Goal: Information Seeking & Learning: Check status

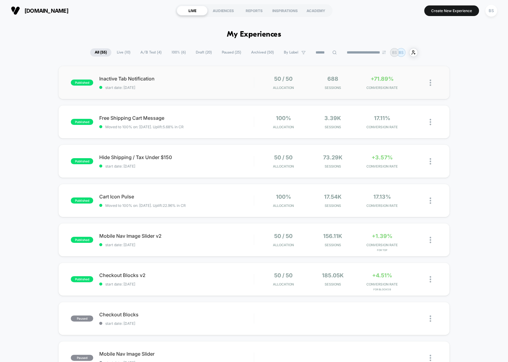
click at [301, 86] on div "50 / 50 Allocation" at bounding box center [283, 83] width 46 height 14
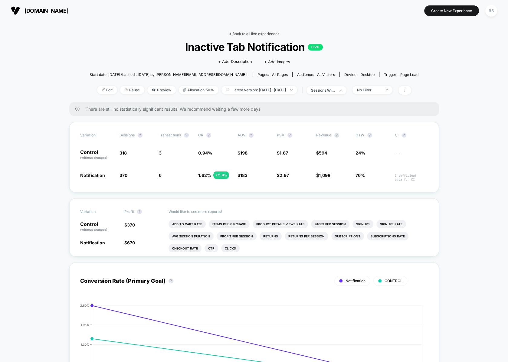
click at [244, 32] on link "< Back to all live experiences" at bounding box center [254, 33] width 50 height 5
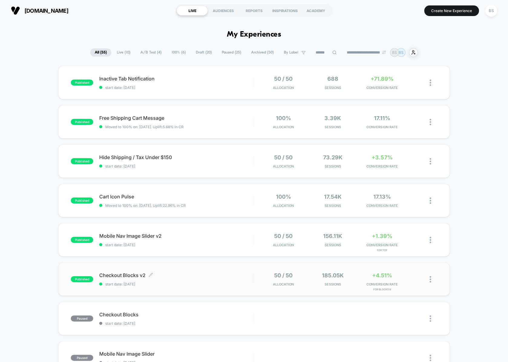
click at [233, 280] on div "Checkout Blocks v2 Click to edit experience details Click to edit experience de…" at bounding box center [176, 279] width 155 height 14
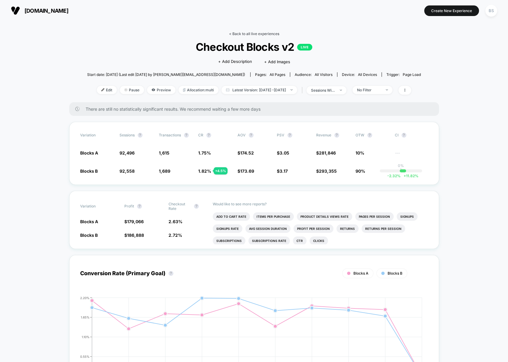
click at [246, 36] on link "< Back to all live experiences" at bounding box center [254, 33] width 50 height 5
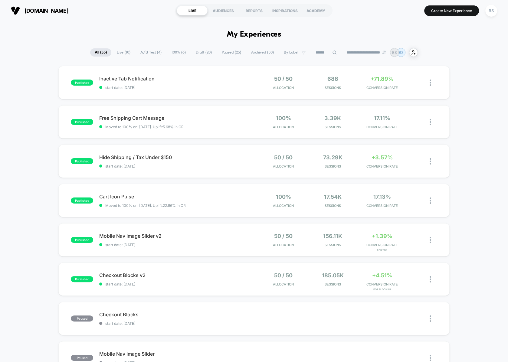
drag, startPoint x: 200, startPoint y: 234, endPoint x: 204, endPoint y: 180, distance: 54.0
click at [204, 180] on div "published Inactive Tab Notification start date: [DATE] 50 / 50 Allocation 688 S…" at bounding box center [254, 316] width 508 height 500
click at [205, 167] on span "start date: [DATE]" at bounding box center [176, 166] width 155 height 5
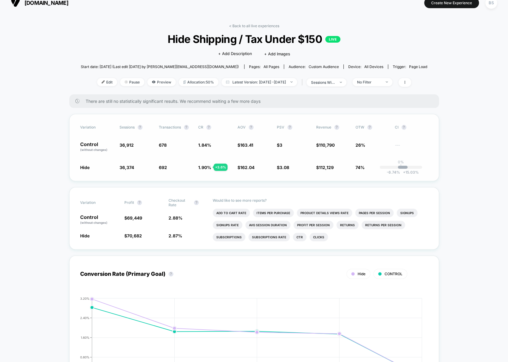
scroll to position [12, 0]
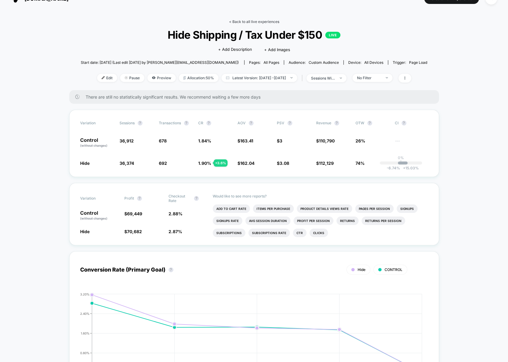
click at [236, 23] on link "< Back to all live experiences" at bounding box center [254, 21] width 50 height 5
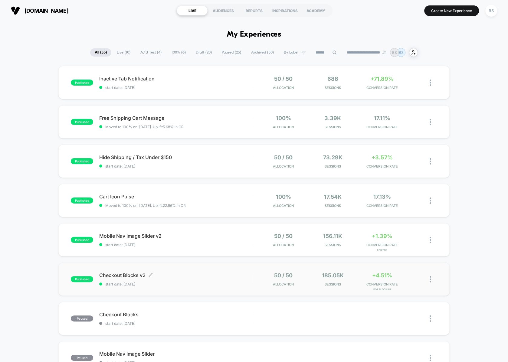
click at [168, 282] on span "start date: [DATE]" at bounding box center [176, 284] width 155 height 5
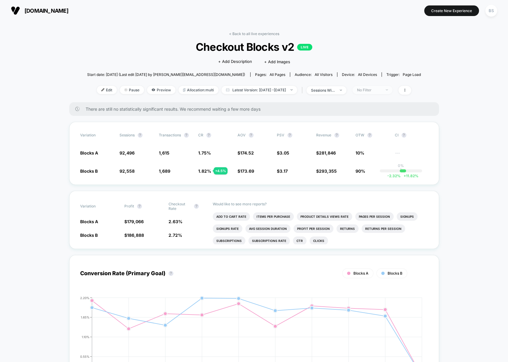
click at [376, 91] on div "No Filter" at bounding box center [369, 90] width 24 height 5
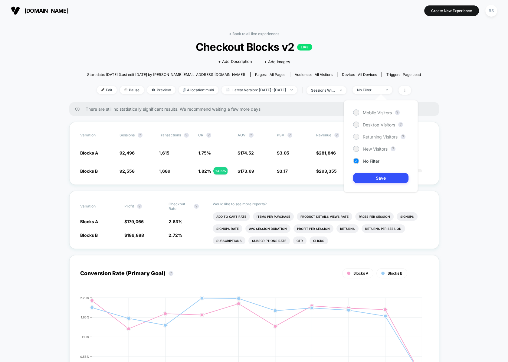
click at [368, 137] on span "Returning Visitors" at bounding box center [380, 136] width 35 height 5
click at [367, 183] on div "Mobile Visitors ? Desktop Visitors ? Returning Visitors ? New Visitors ? No Fil…" at bounding box center [380, 146] width 74 height 92
click at [369, 174] on button "Save" at bounding box center [380, 178] width 55 height 10
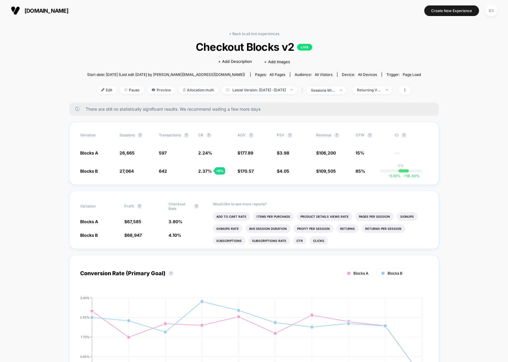
click at [234, 34] on link "< Back to all live experiences" at bounding box center [254, 33] width 50 height 5
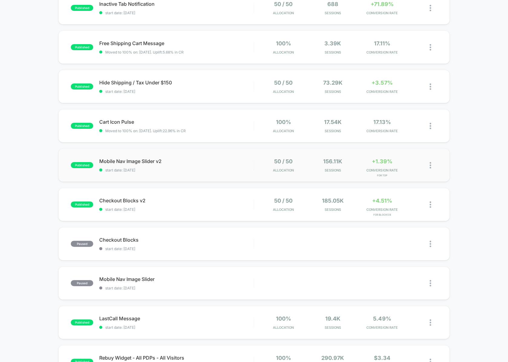
scroll to position [85, 0]
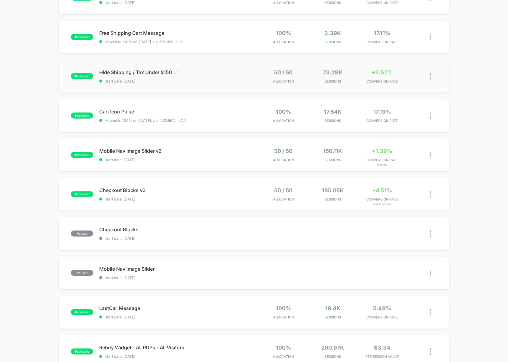
click at [223, 79] on span "start date: [DATE]" at bounding box center [176, 81] width 155 height 5
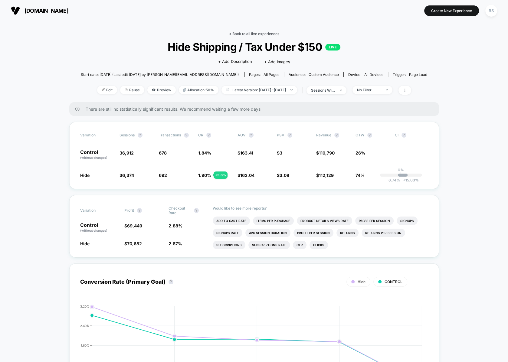
click at [250, 32] on link "< Back to all live experiences" at bounding box center [254, 33] width 50 height 5
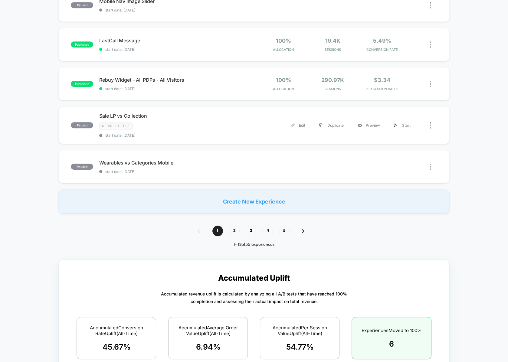
scroll to position [353, 0]
